Goal: Task Accomplishment & Management: Manage account settings

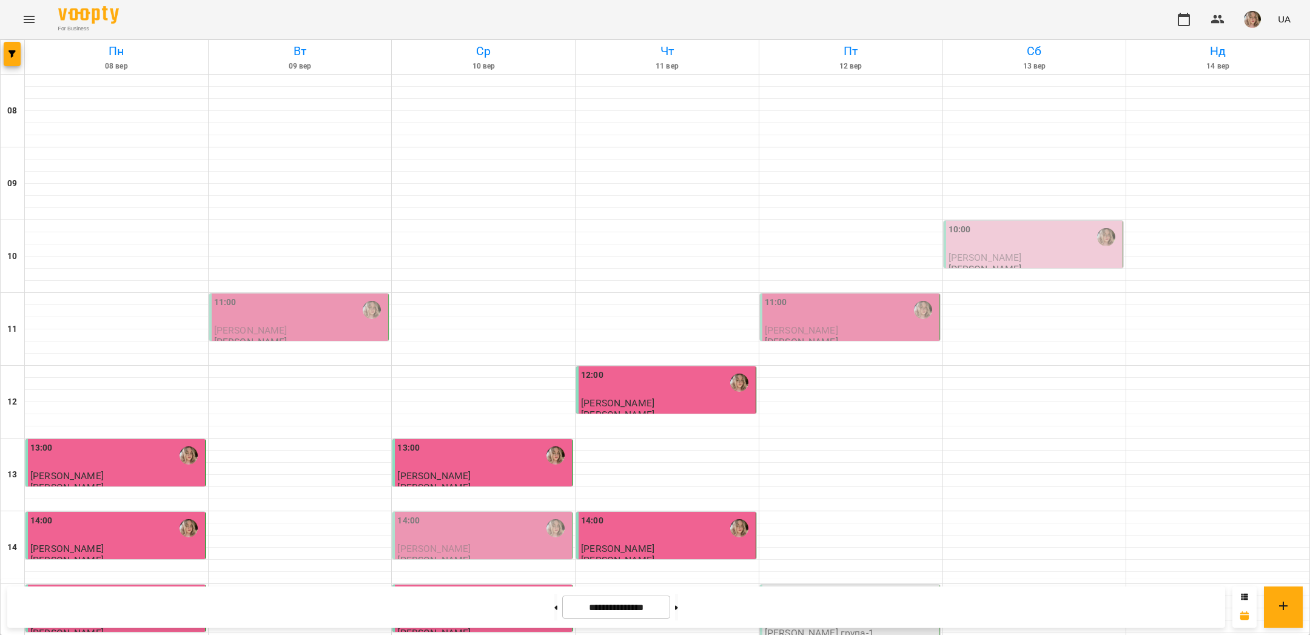
scroll to position [102, 0]
click at [837, 296] on div "11:00" at bounding box center [851, 310] width 172 height 28
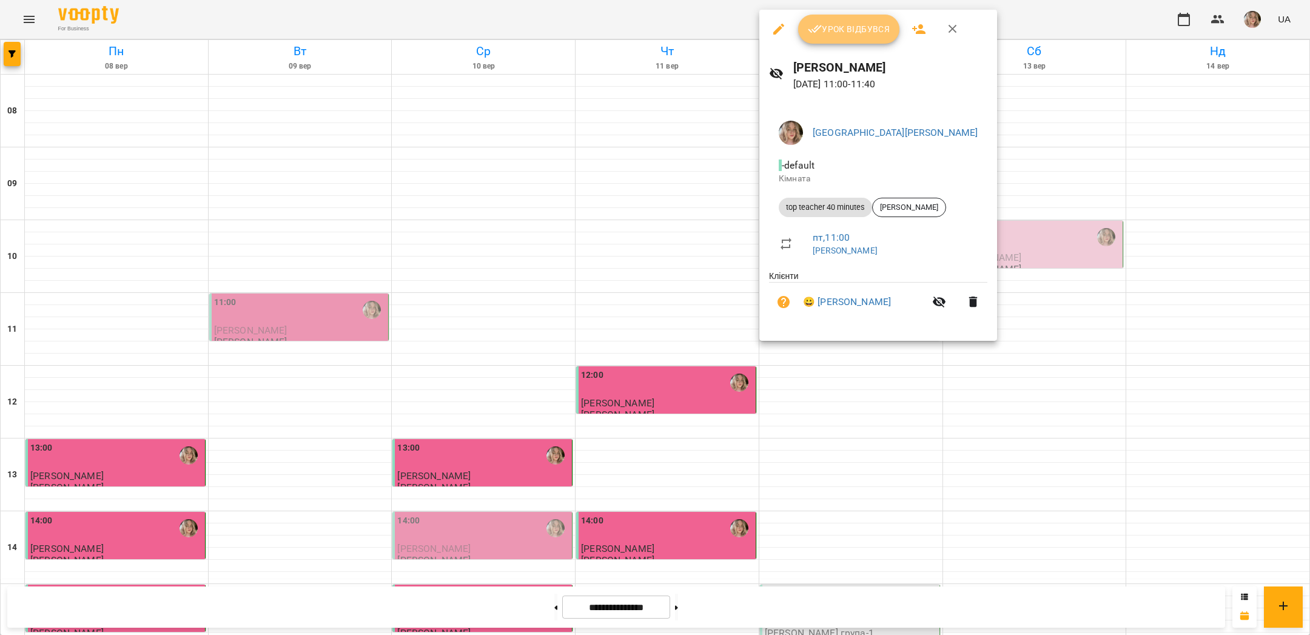
click at [816, 28] on icon "button" at bounding box center [815, 29] width 15 height 15
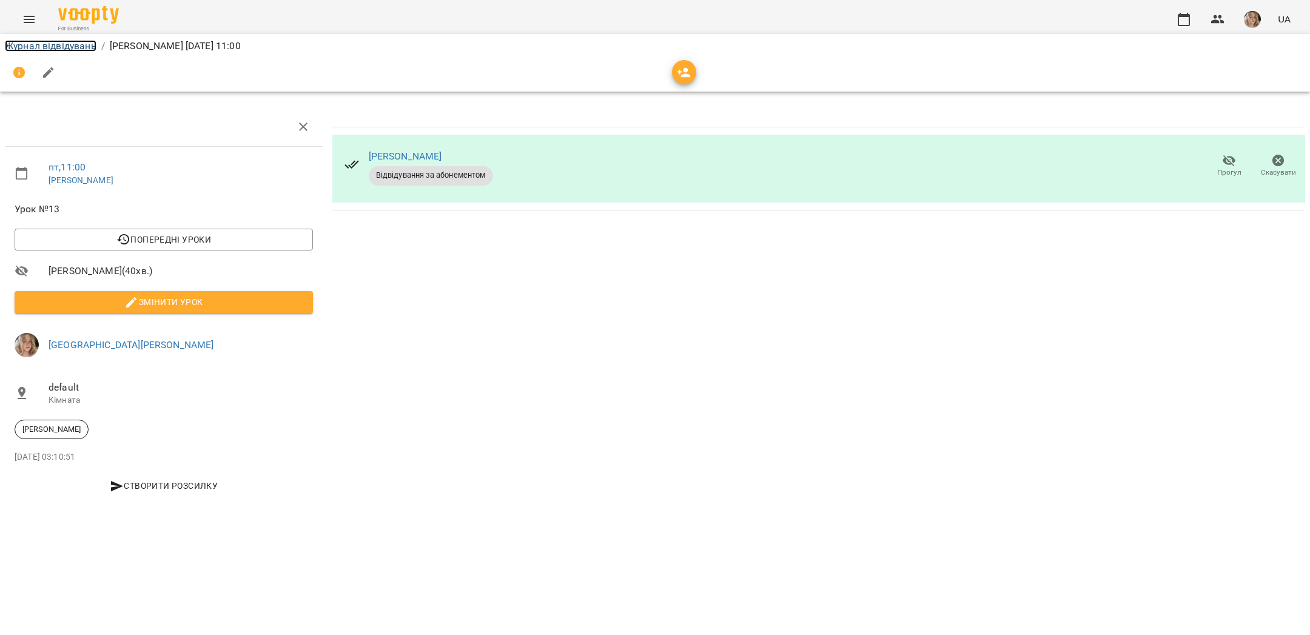
click at [78, 48] on link "Журнал відвідувань" at bounding box center [51, 46] width 92 height 12
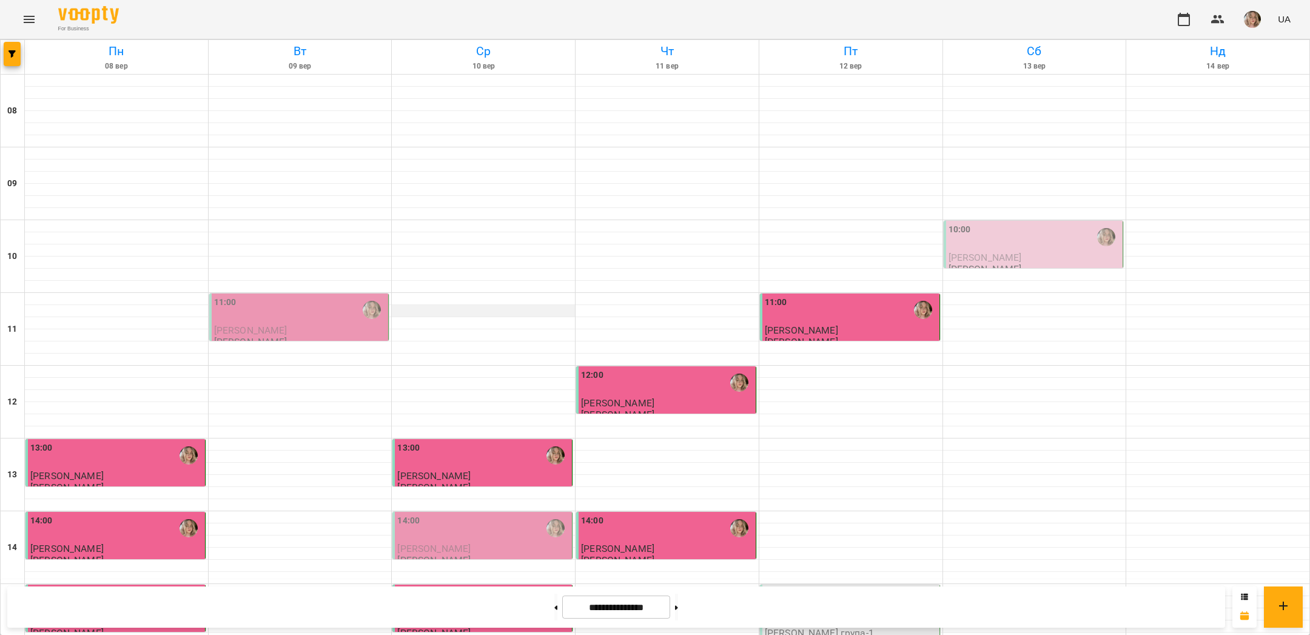
scroll to position [359, 0]
click at [803, 628] on p "[PERSON_NAME] група-1" at bounding box center [819, 633] width 109 height 10
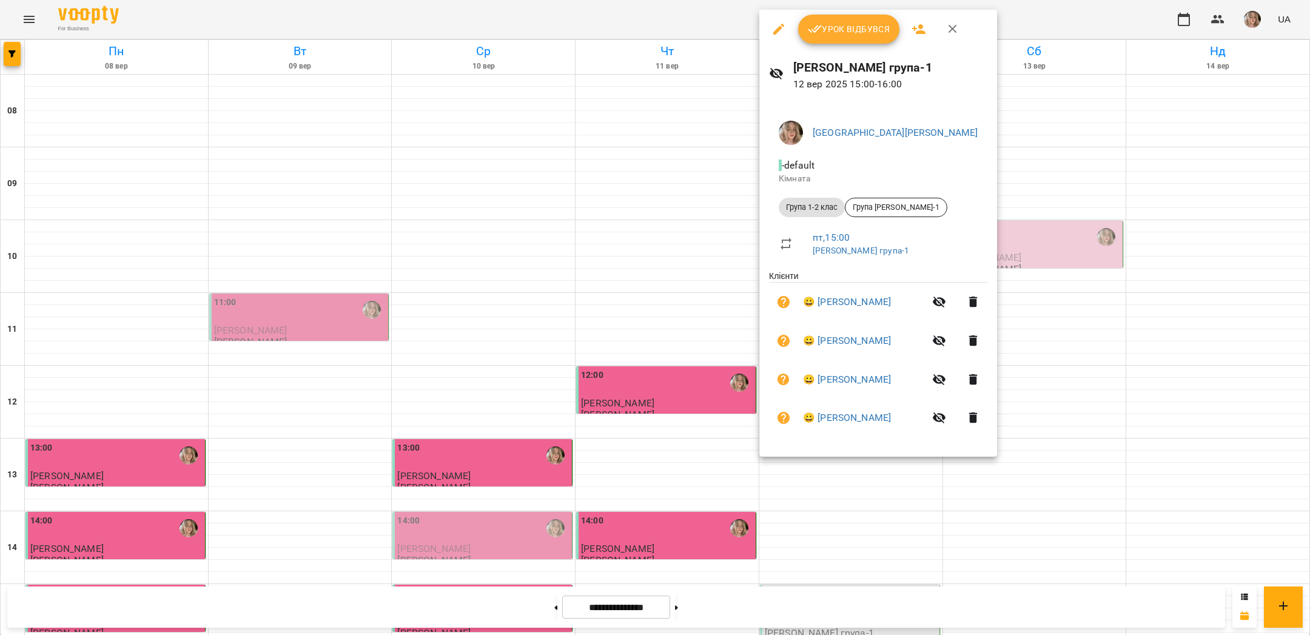
click at [831, 27] on span "Урок відбувся" at bounding box center [849, 29] width 83 height 15
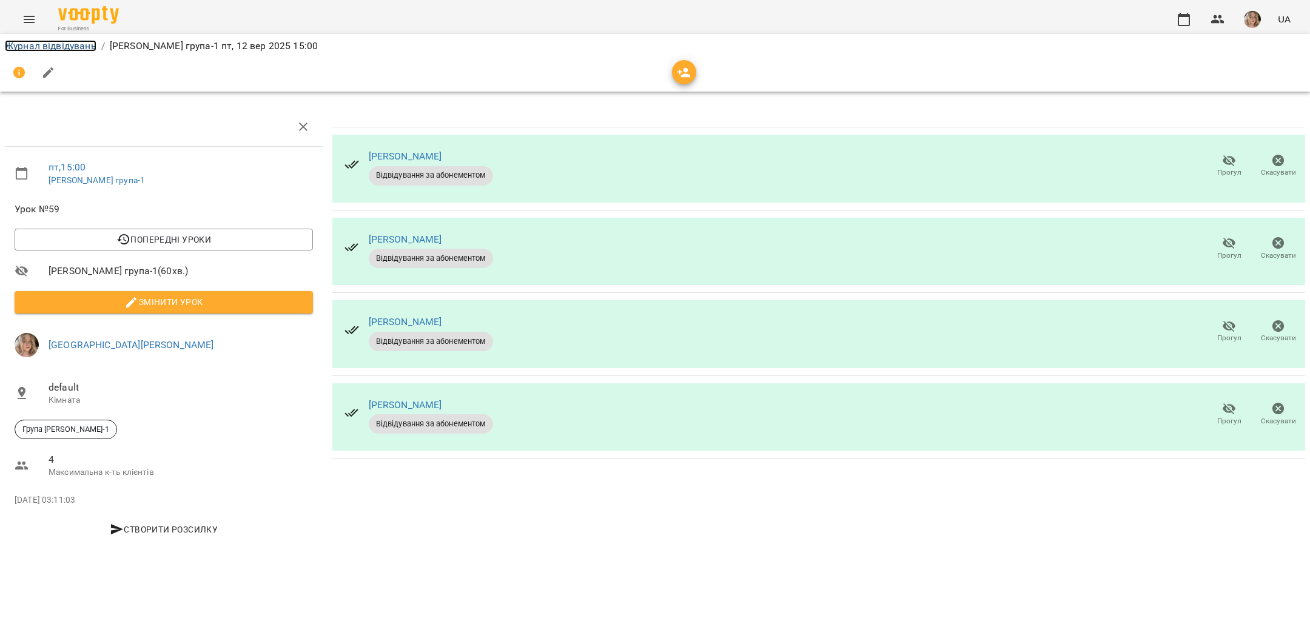
click at [56, 47] on link "Журнал відвідувань" at bounding box center [51, 46] width 92 height 12
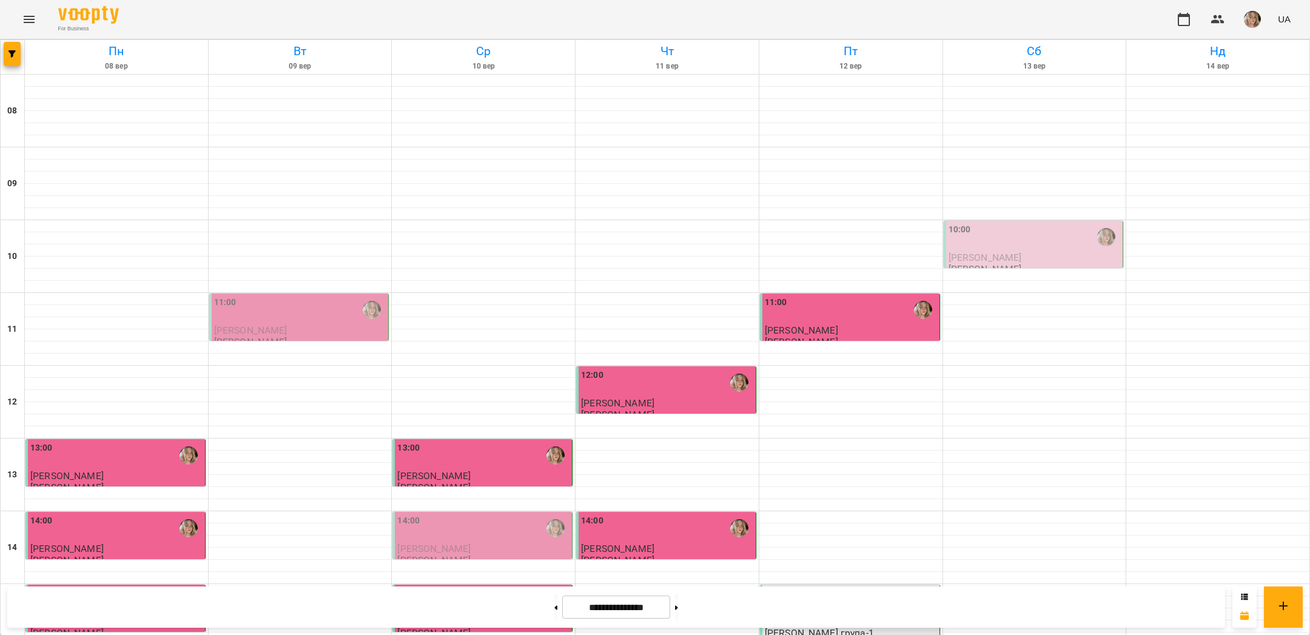
scroll to position [513, 0]
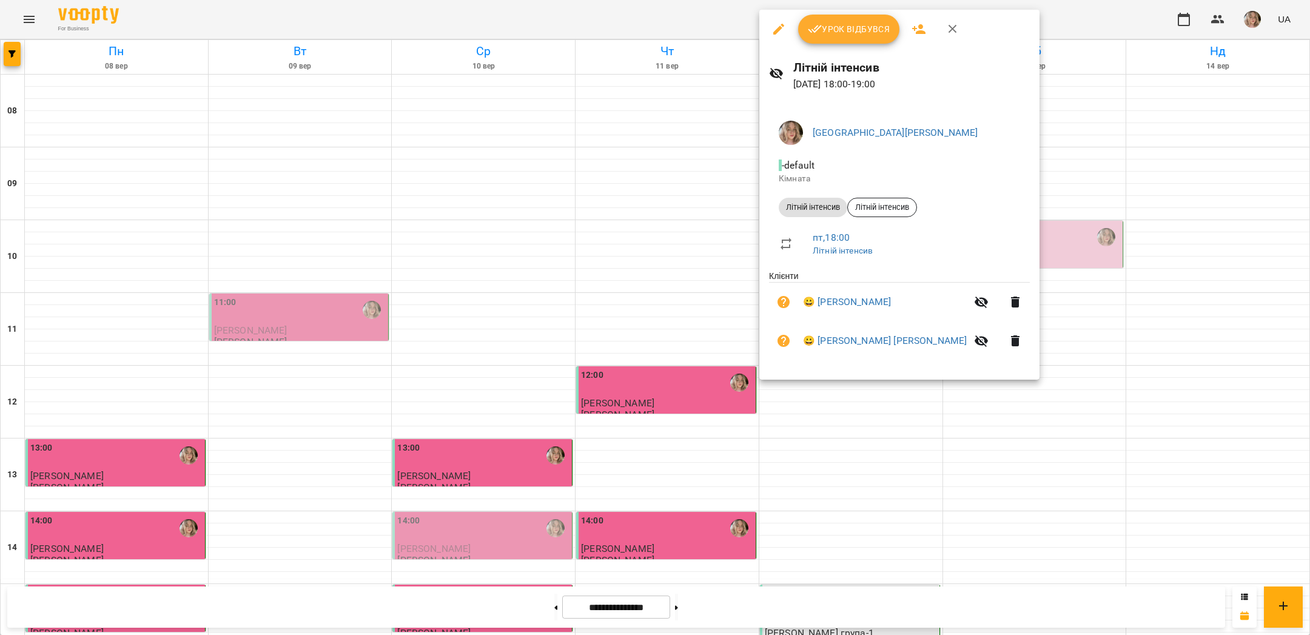
click at [834, 29] on span "Урок відбувся" at bounding box center [849, 29] width 83 height 15
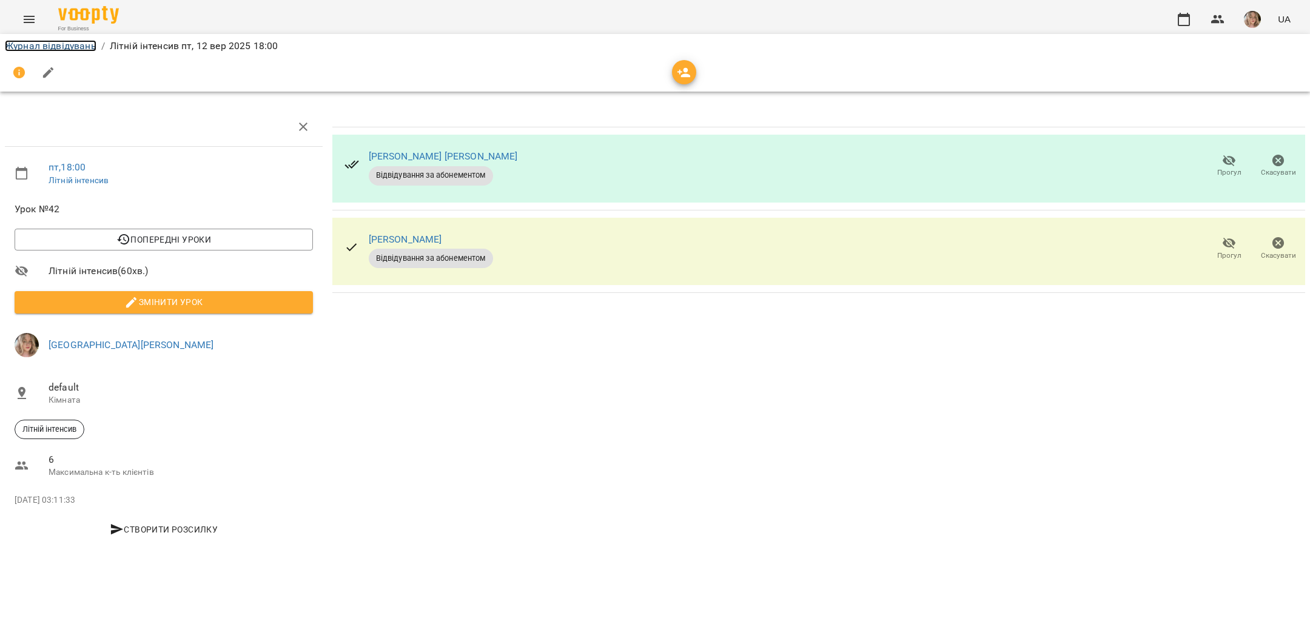
click at [56, 46] on link "Журнал відвідувань" at bounding box center [51, 46] width 92 height 12
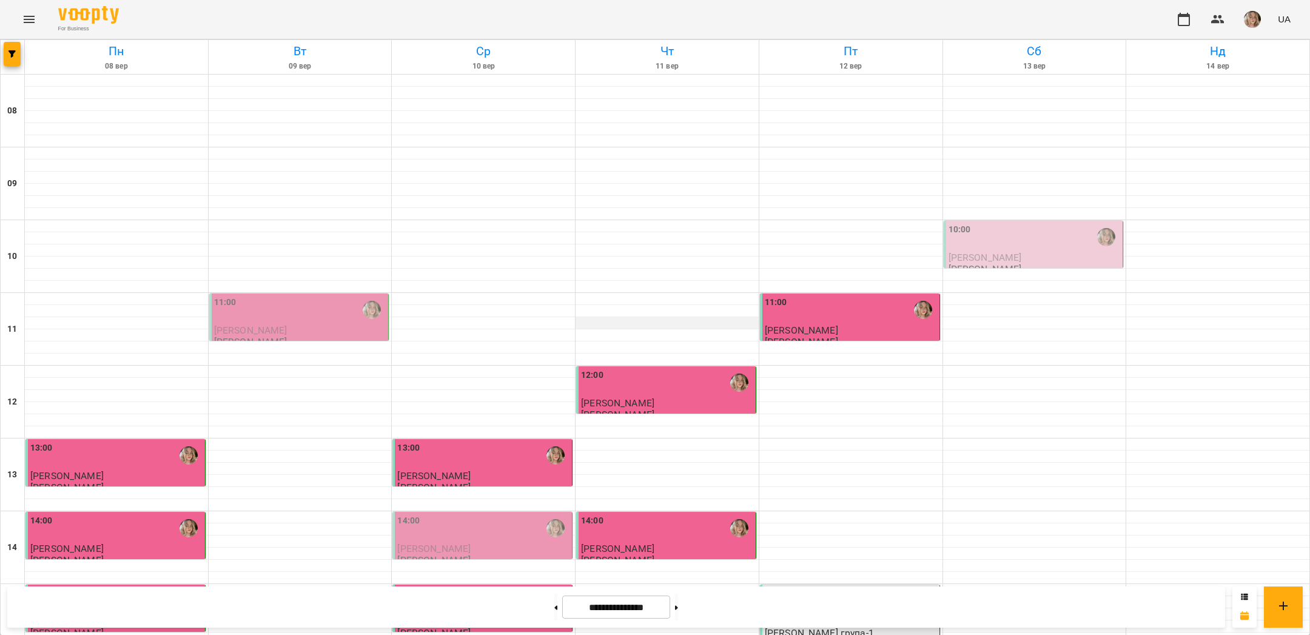
scroll to position [513, 0]
